Goal: Transaction & Acquisition: Subscribe to service/newsletter

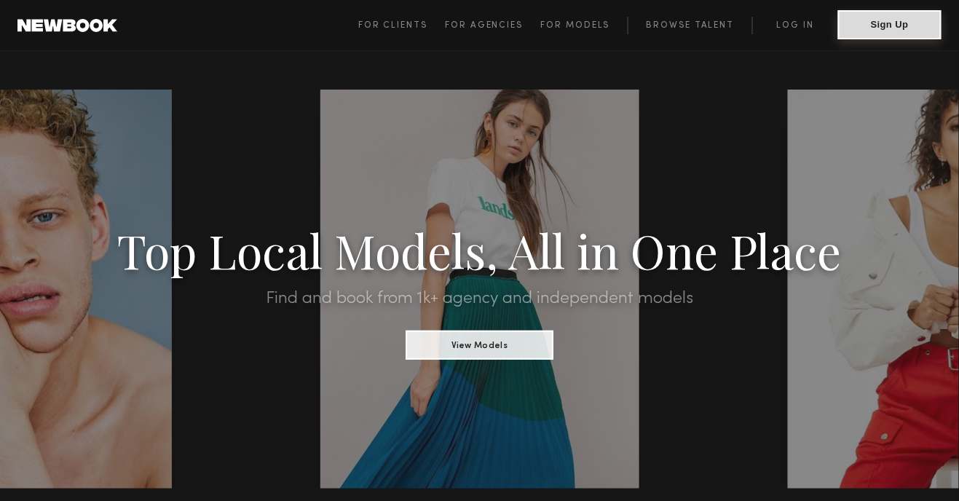
click at [878, 34] on button "Sign Up" at bounding box center [889, 24] width 103 height 29
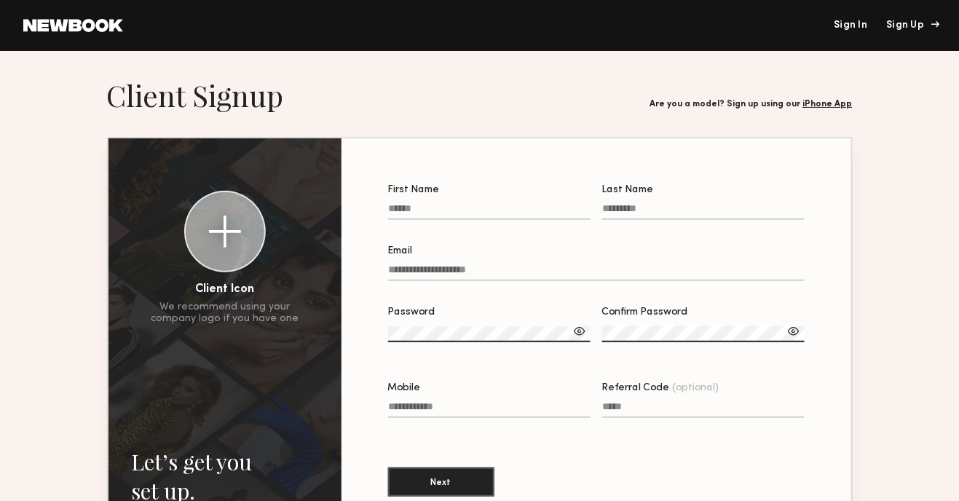
click at [917, 29] on div "Sign Up" at bounding box center [911, 25] width 49 height 10
click at [894, 25] on div "Sign Up" at bounding box center [911, 25] width 49 height 10
click at [914, 26] on div "Sign Up" at bounding box center [911, 25] width 49 height 10
click at [934, 26] on div "Sign Up" at bounding box center [911, 25] width 49 height 10
click at [832, 106] on link "iPhone App" at bounding box center [827, 104] width 49 height 9
